Goal: Transaction & Acquisition: Purchase product/service

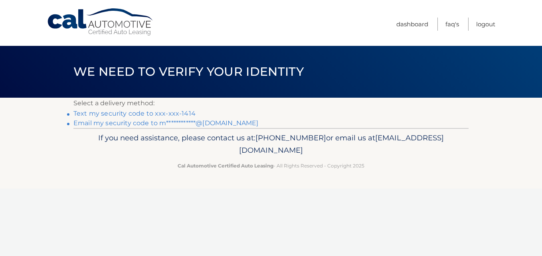
click at [132, 113] on link "Text my security code to xxx-xxx-1414" at bounding box center [134, 114] width 122 height 8
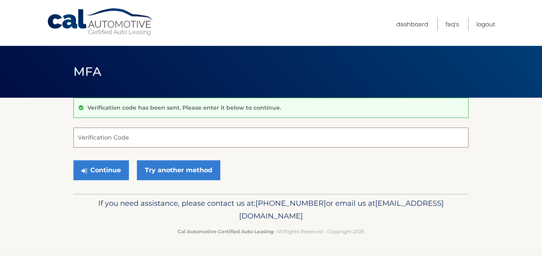
click at [117, 137] on input "Verification Code" at bounding box center [270, 138] width 395 height 20
click at [145, 138] on input "Verification Code" at bounding box center [270, 138] width 395 height 20
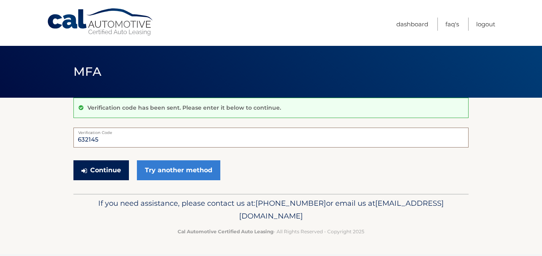
type input "632145"
click at [108, 166] on button "Continue" at bounding box center [100, 170] width 55 height 20
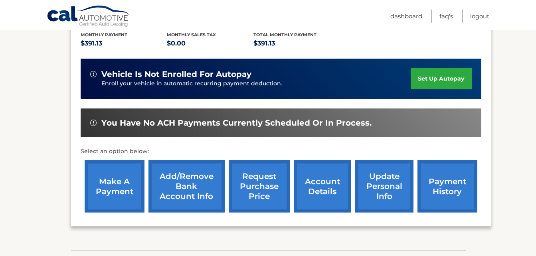
scroll to position [199, 0]
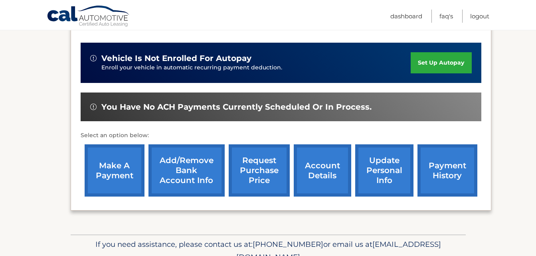
click at [115, 159] on link "make a payment" at bounding box center [115, 170] width 60 height 52
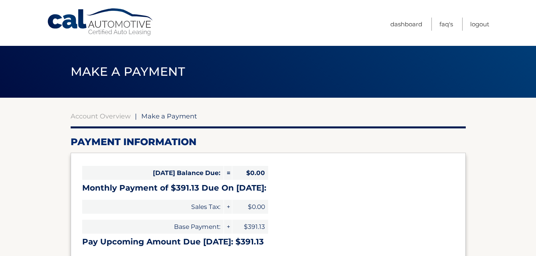
select select "MTk2Mjg2OGQtOWI5OC00OTBmLTgyM2MtNGU0NzgxZGEyNDk5"
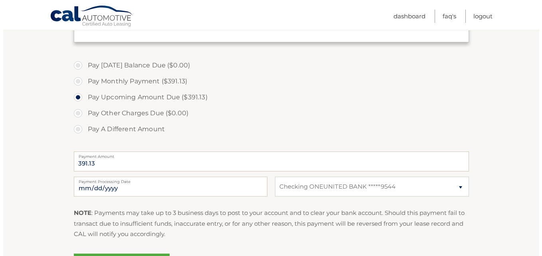
scroll to position [239, 0]
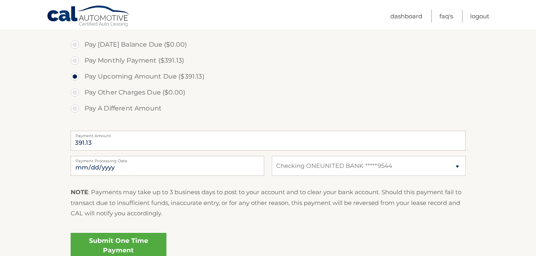
click at [118, 249] on link "Submit One Time Payment" at bounding box center [119, 246] width 96 height 26
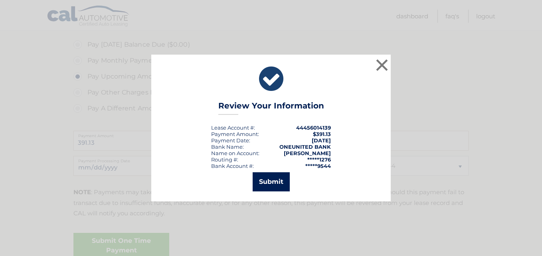
click at [280, 187] on button "Submit" at bounding box center [270, 181] width 37 height 19
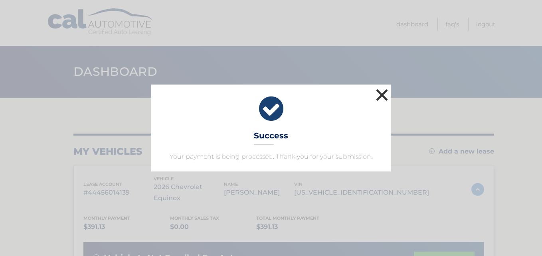
drag, startPoint x: 381, startPoint y: 92, endPoint x: 396, endPoint y: 89, distance: 15.5
click at [381, 92] on button "×" at bounding box center [382, 95] width 16 height 16
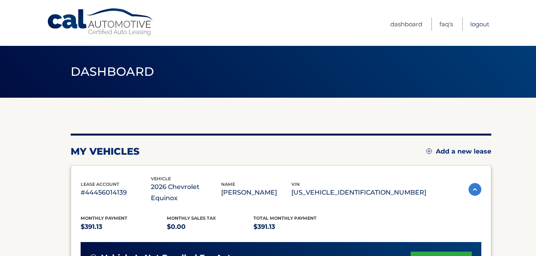
drag, startPoint x: 483, startPoint y: 22, endPoint x: 473, endPoint y: 15, distance: 12.3
click at [483, 22] on link "Logout" at bounding box center [479, 24] width 19 height 13
